Goal: Information Seeking & Learning: Check status

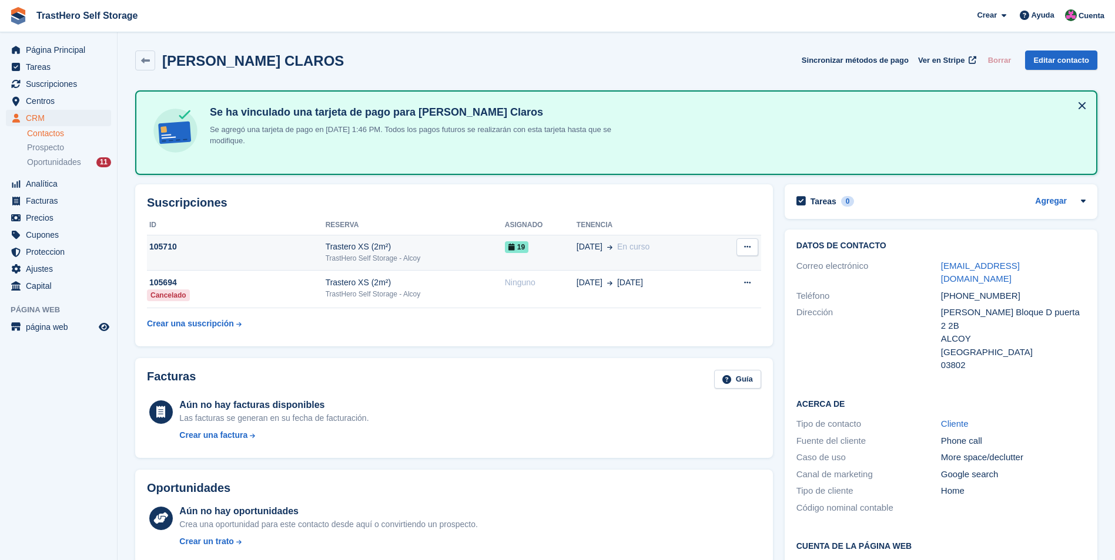
click at [441, 250] on div "Trastero XS (2m²)" at bounding box center [414, 247] width 179 height 12
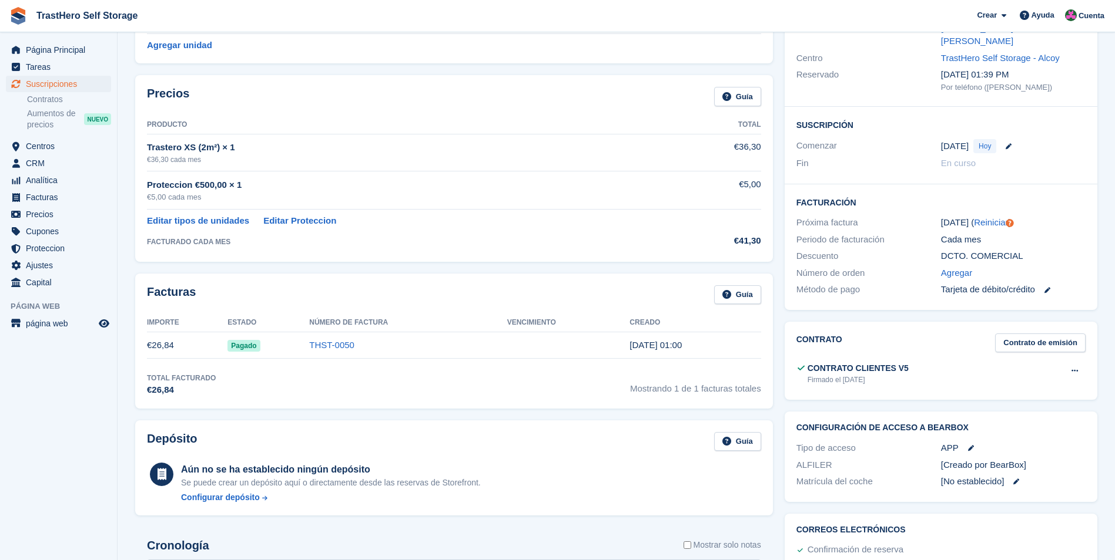
scroll to position [176, 0]
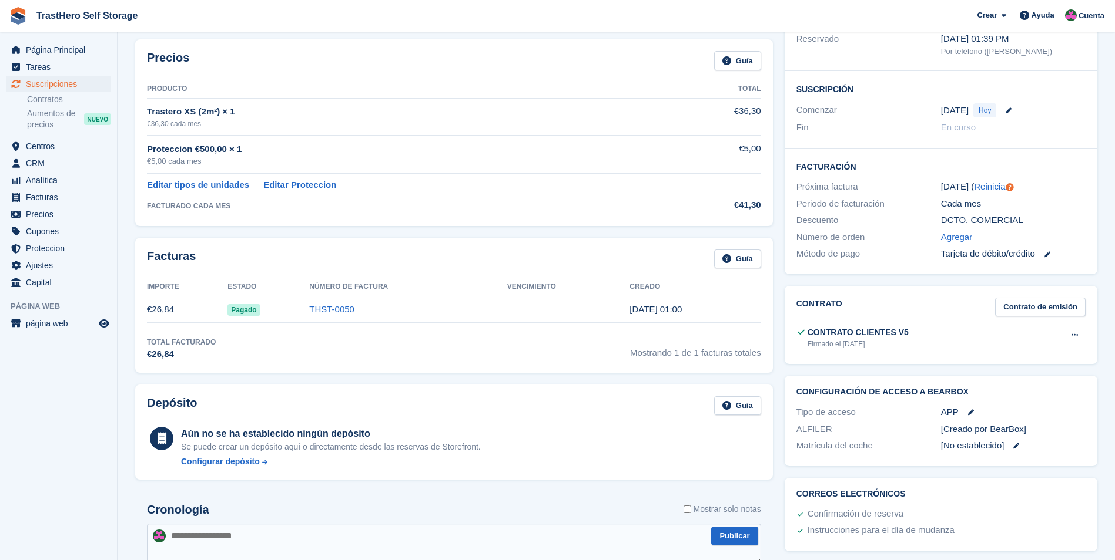
click at [325, 302] on td "THST-0050" at bounding box center [407, 310] width 197 height 26
click at [332, 314] on link "THST-0050" at bounding box center [331, 309] width 45 height 10
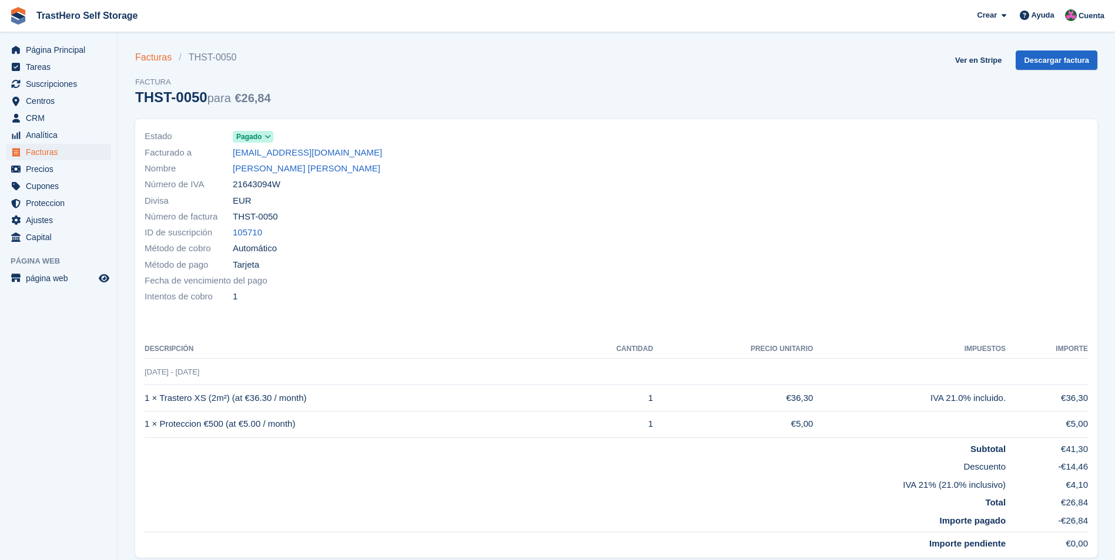
click at [154, 56] on link "Facturas" at bounding box center [156, 58] width 43 height 14
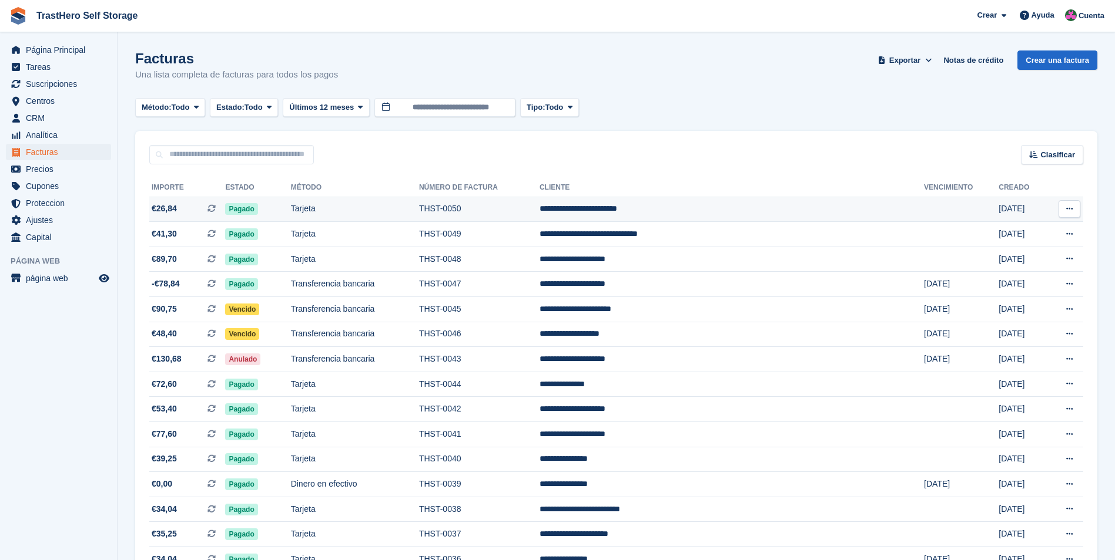
click at [539, 206] on td "THST-0050" at bounding box center [479, 209] width 120 height 25
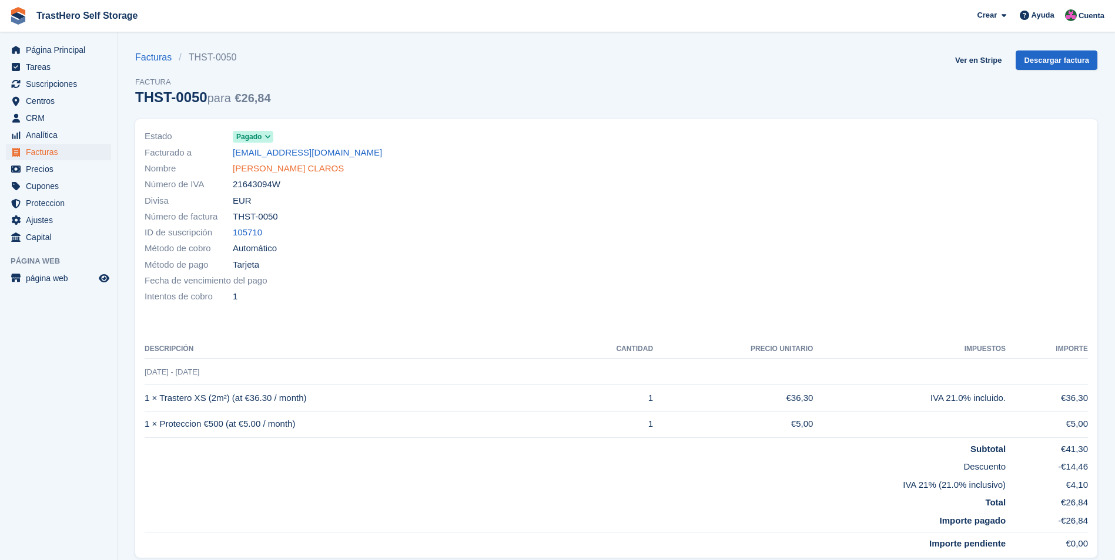
click at [301, 171] on link "[PERSON_NAME] [PERSON_NAME]" at bounding box center [288, 169] width 111 height 14
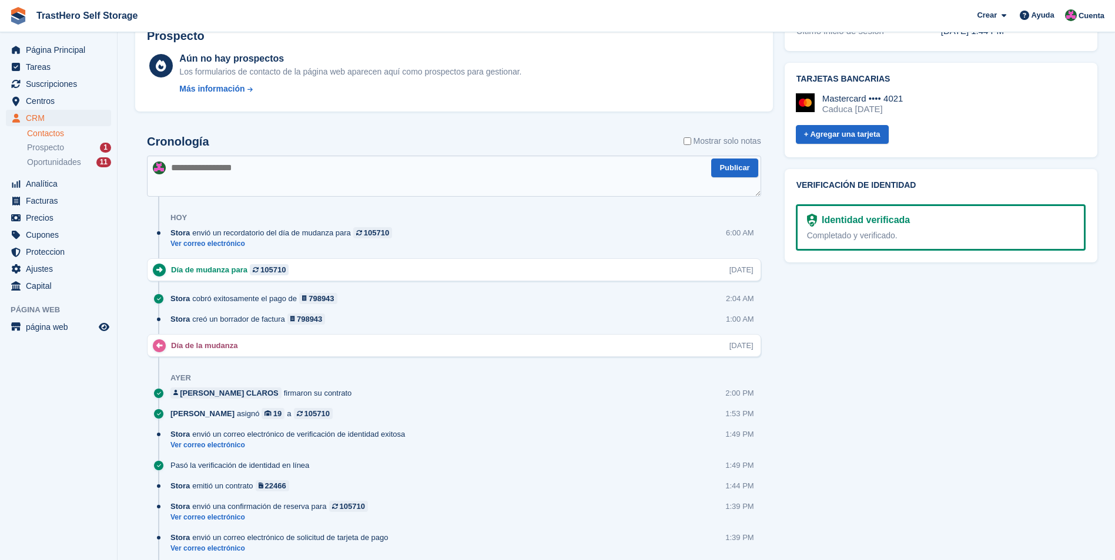
scroll to position [588, 0]
click at [211, 246] on link "Ver correo electrónico" at bounding box center [283, 243] width 227 height 10
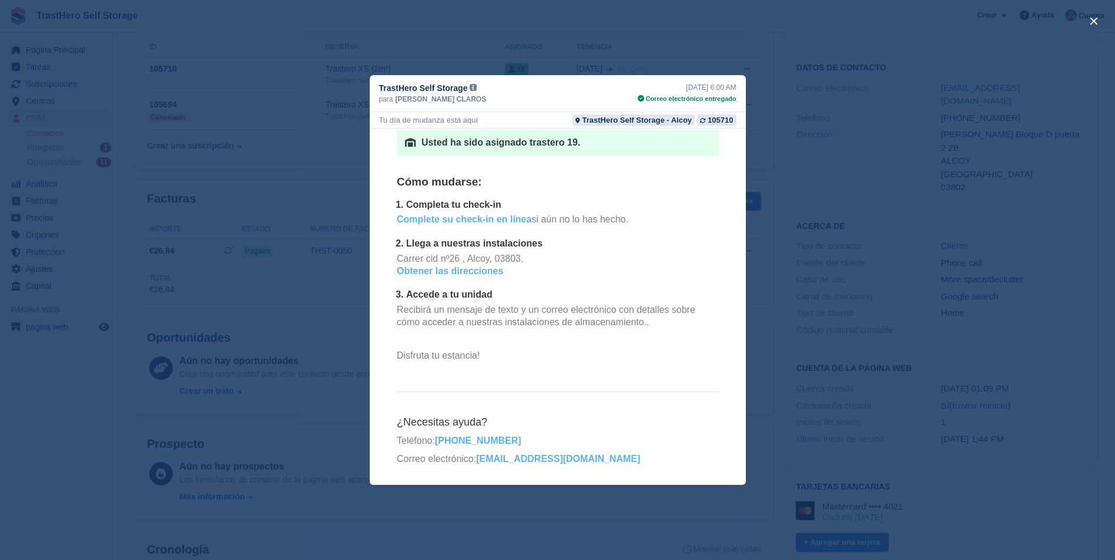
scroll to position [176, 0]
click at [1091, 25] on button "close" at bounding box center [1093, 21] width 19 height 19
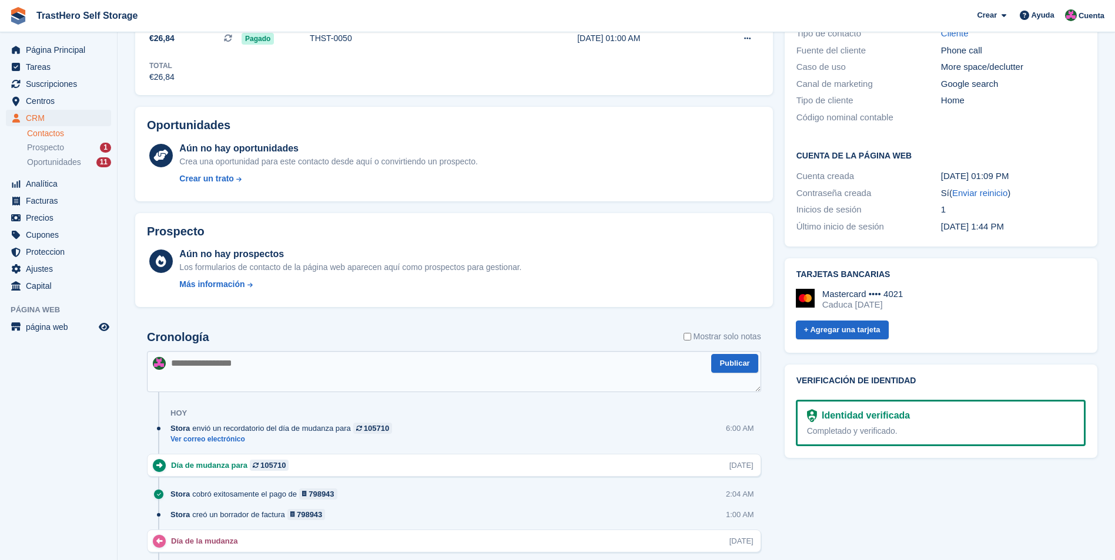
scroll to position [353, 0]
